Goal: Information Seeking & Learning: Learn about a topic

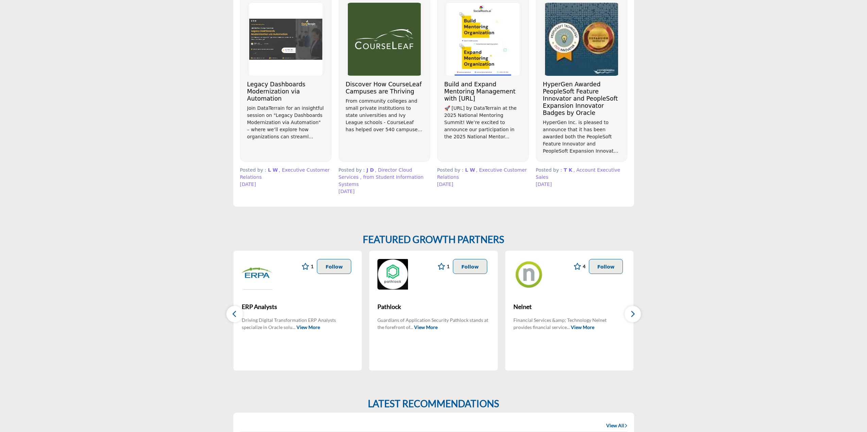
scroll to position [397, 0]
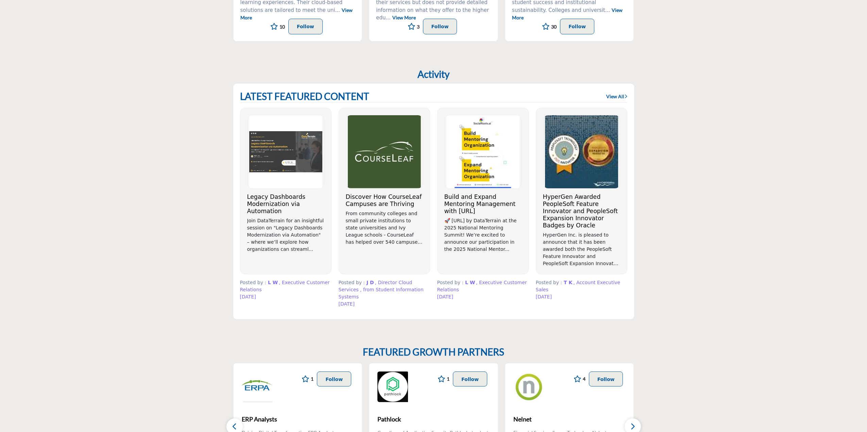
click at [616, 95] on link "View All" at bounding box center [616, 96] width 21 height 7
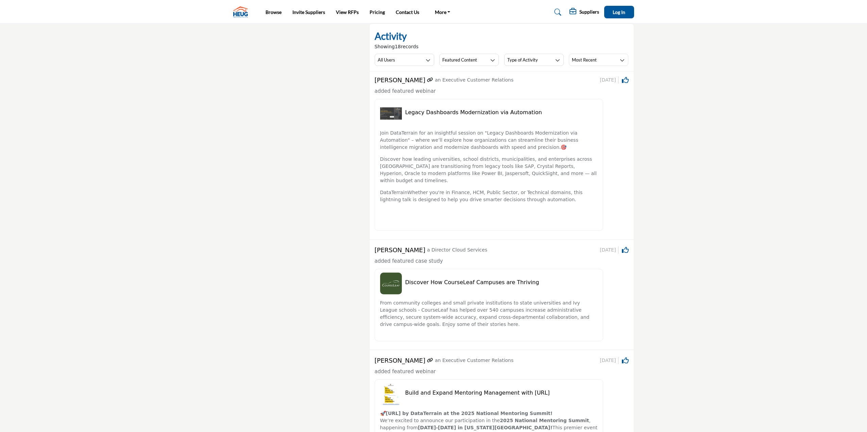
click at [558, 12] on icon at bounding box center [558, 12] width 7 height 7
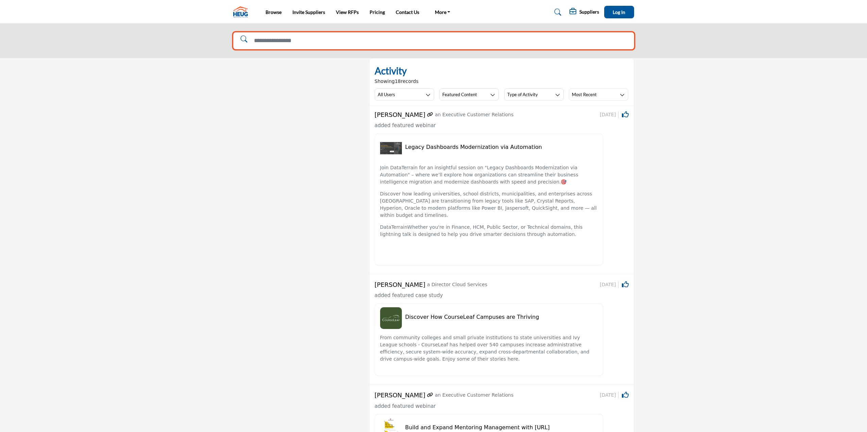
click at [334, 38] on input "Search Solutions" at bounding box center [433, 40] width 401 height 17
type input "********"
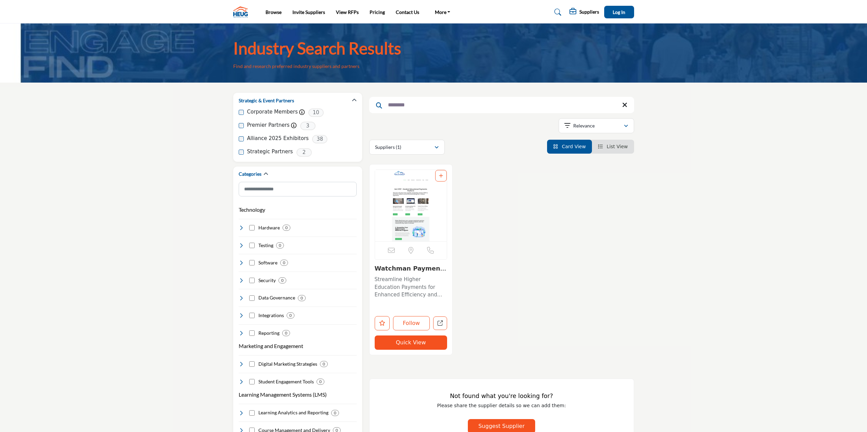
click at [401, 204] on img "Open Listing in new tab" at bounding box center [411, 205] width 72 height 71
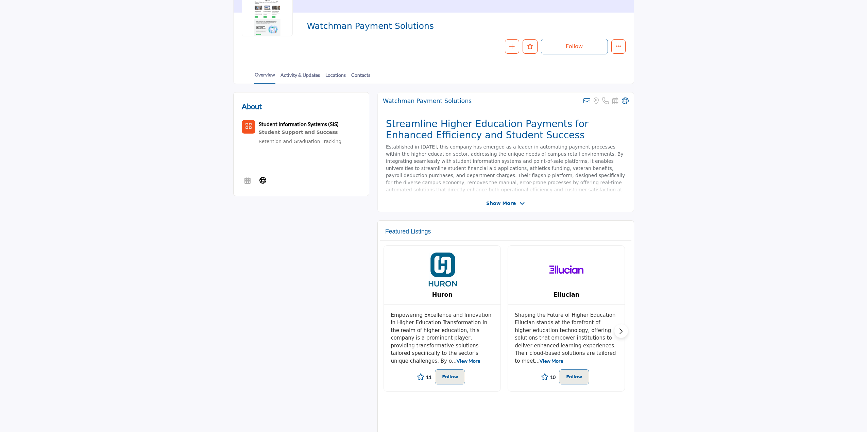
scroll to position [113, 0]
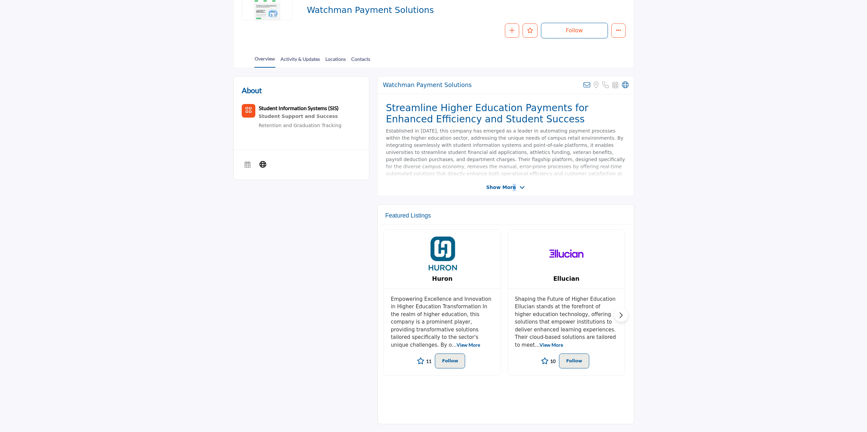
click at [513, 192] on div "Watchman Payment Solutions Sorry, but we don't have an email address for this l…" at bounding box center [505, 136] width 257 height 120
click at [512, 191] on span "Show More" at bounding box center [501, 187] width 30 height 7
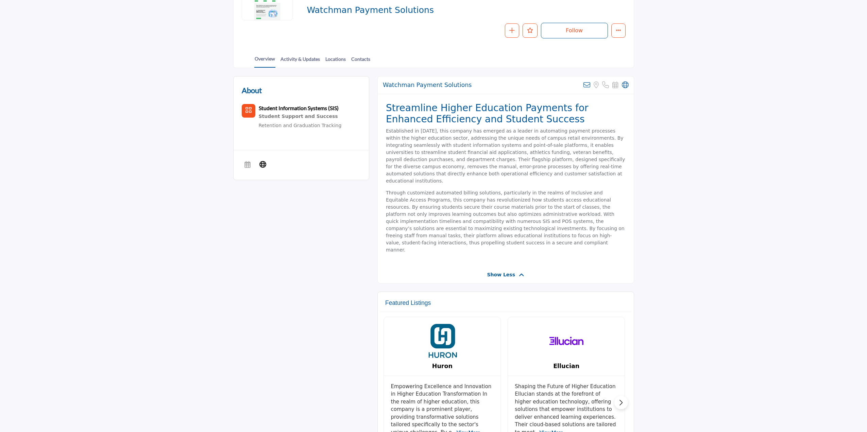
click at [305, 268] on div "About Student Information Systems (SIS) Student Support and Success" at bounding box center [433, 391] width 401 height 631
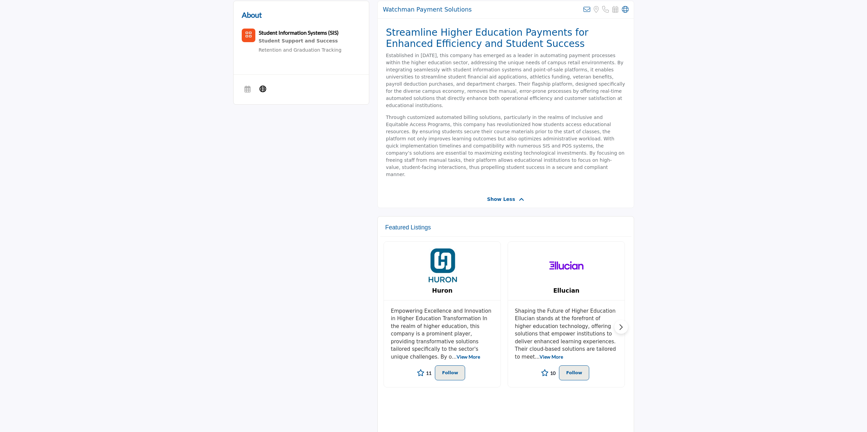
scroll to position [0, 0]
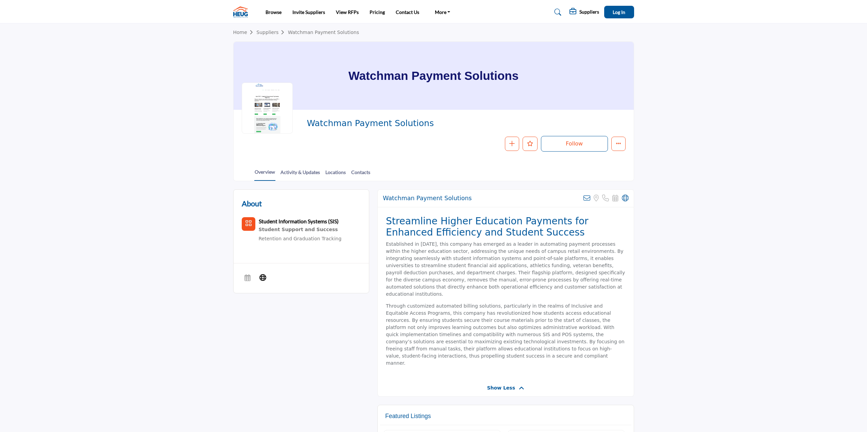
click at [67, 100] on section "Home Suppliers Watchman Payment Solutions Watchman Payment Solutions Watchman P…" at bounding box center [433, 102] width 867 height 158
click at [311, 173] on link "Activity & Updates" at bounding box center [300, 175] width 40 height 12
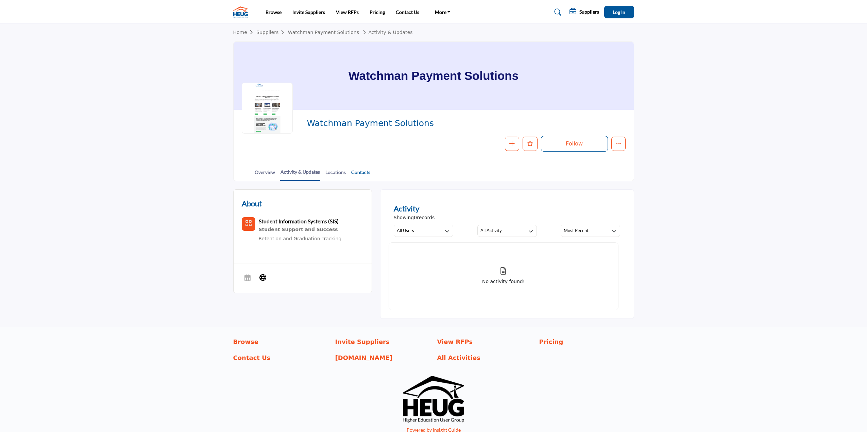
click at [362, 172] on link "Contacts" at bounding box center [361, 175] width 20 height 12
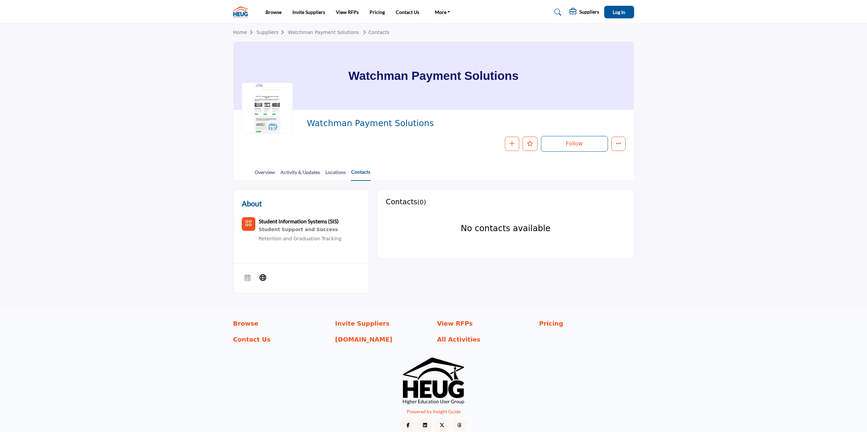
click at [362, 173] on link "Contacts" at bounding box center [361, 174] width 20 height 13
click at [331, 173] on link "Locations" at bounding box center [335, 175] width 21 height 12
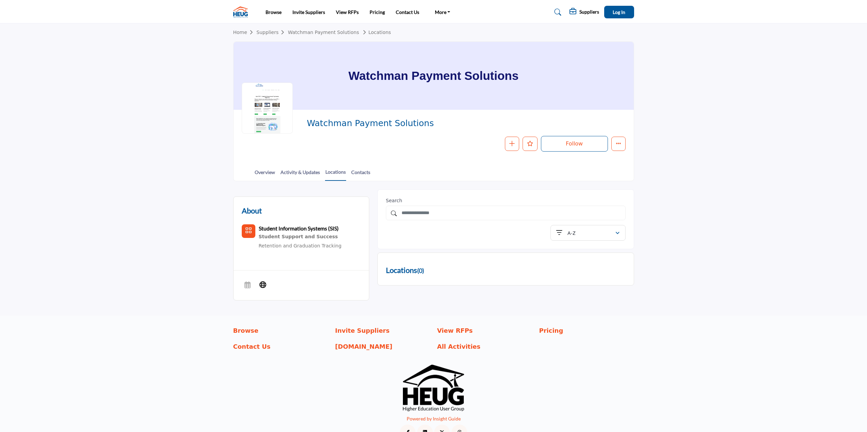
click at [0, 0] on div at bounding box center [0, 0] width 0 height 0
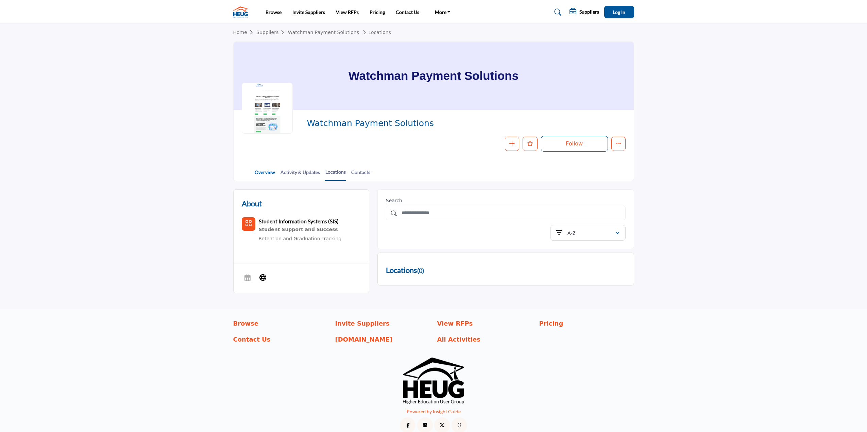
click at [264, 170] on link "Overview" at bounding box center [264, 175] width 21 height 12
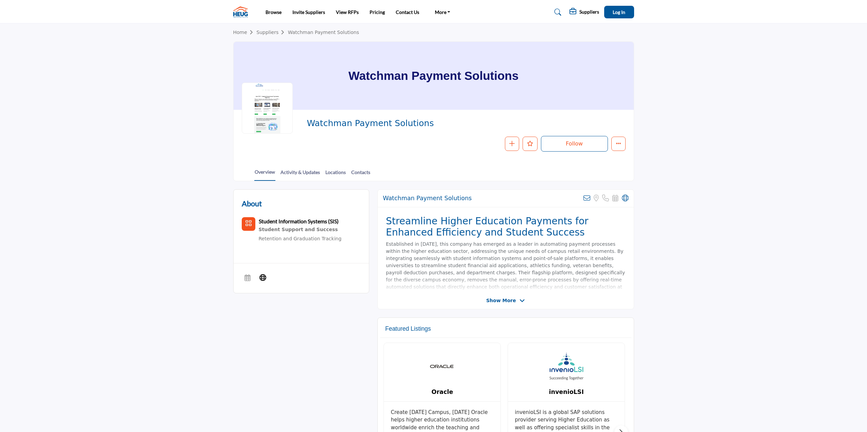
click at [763, 113] on section "Home Suppliers Watchman Payment Solutions Watchman Payment Solutions Watchman P…" at bounding box center [433, 102] width 867 height 158
